Goal: Task Accomplishment & Management: Use online tool/utility

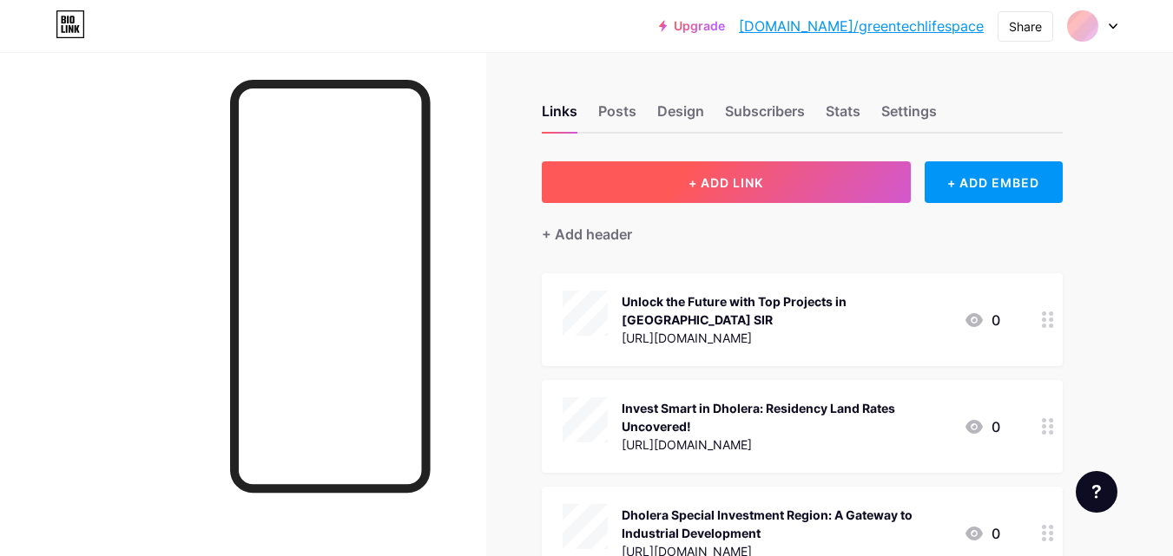
click at [746, 182] on span "+ ADD LINK" at bounding box center [725, 182] width 75 height 15
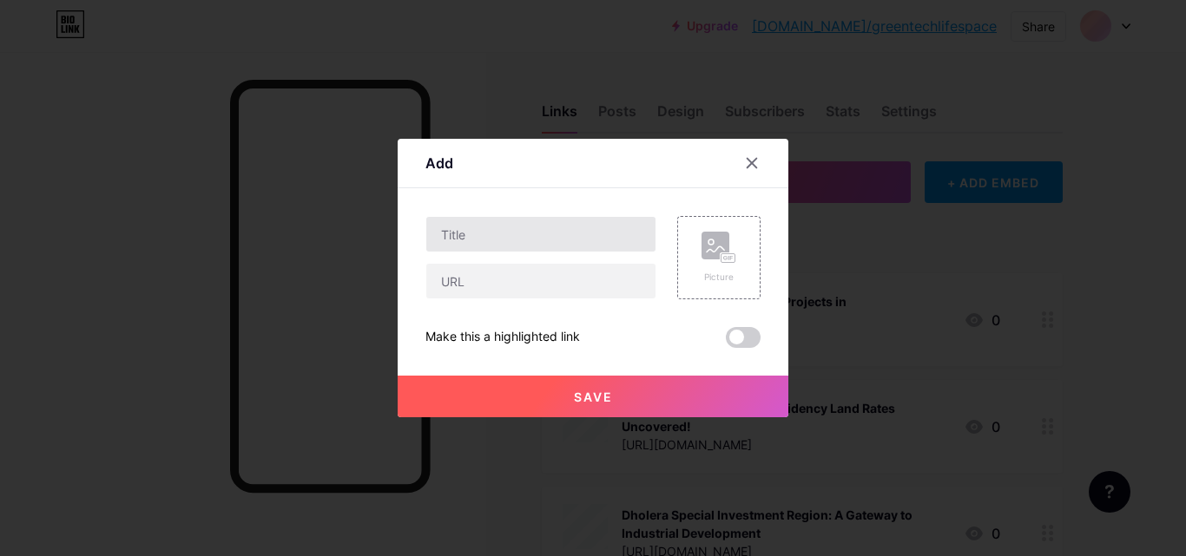
drag, startPoint x: 471, startPoint y: 255, endPoint x: 471, endPoint y: 245, distance: 10.4
click at [471, 251] on div at bounding box center [540, 257] width 231 height 83
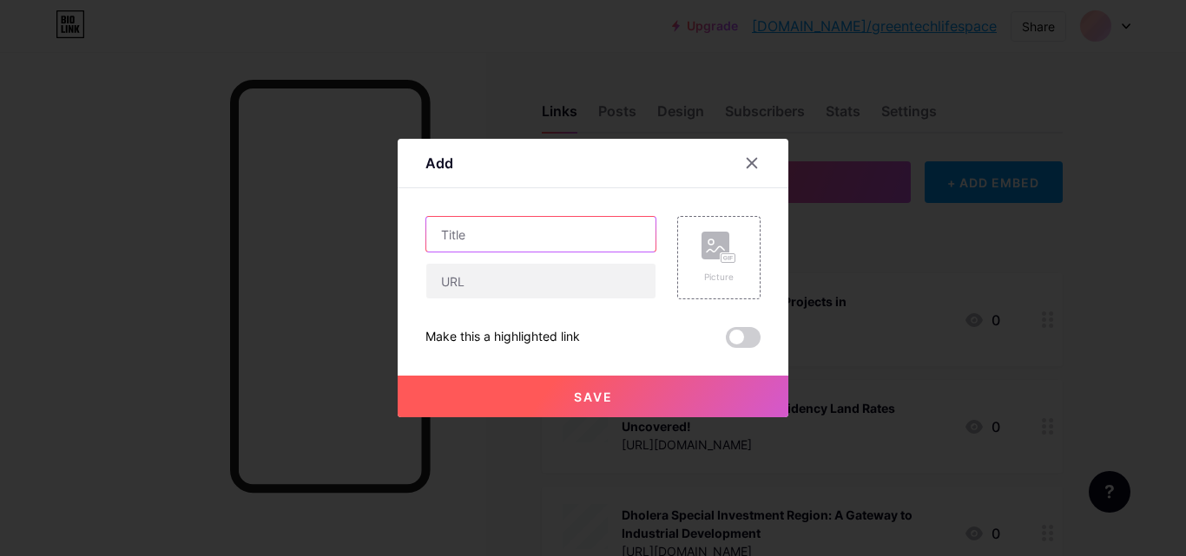
click at [471, 245] on input "text" at bounding box center [540, 234] width 229 height 35
paste input "Invest in the Future with [PERSON_NAME]'s Smart City"
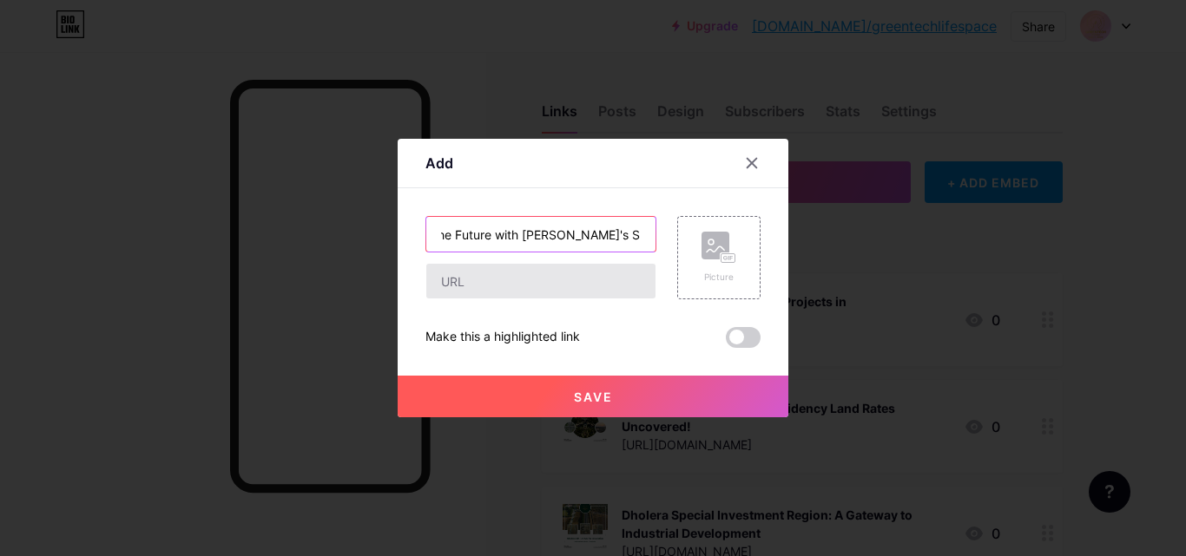
type input "Invest in the Future with [PERSON_NAME]'s Smart City"
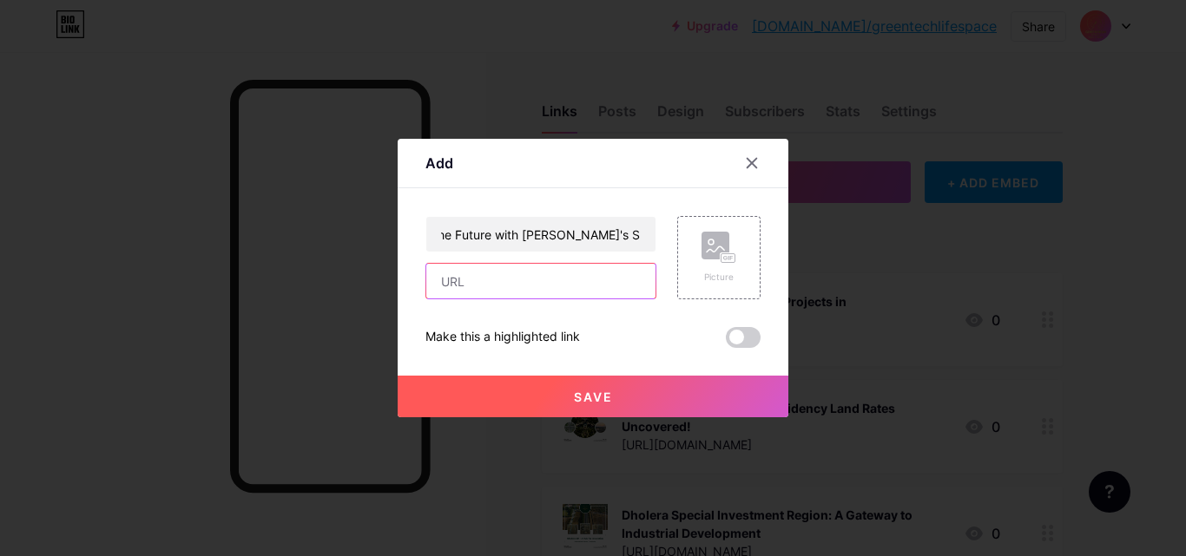
scroll to position [0, 0]
click at [478, 284] on input "text" at bounding box center [540, 281] width 229 height 35
paste input "[URL][DOMAIN_NAME]"
type input "[URL][DOMAIN_NAME]"
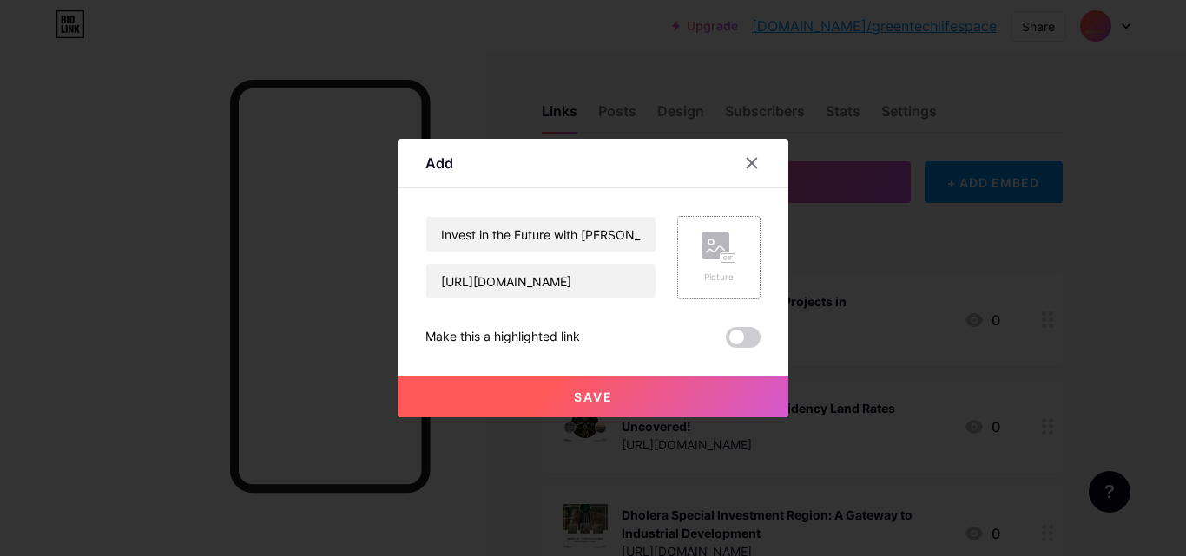
click at [715, 281] on div "Picture" at bounding box center [718, 277] width 35 height 13
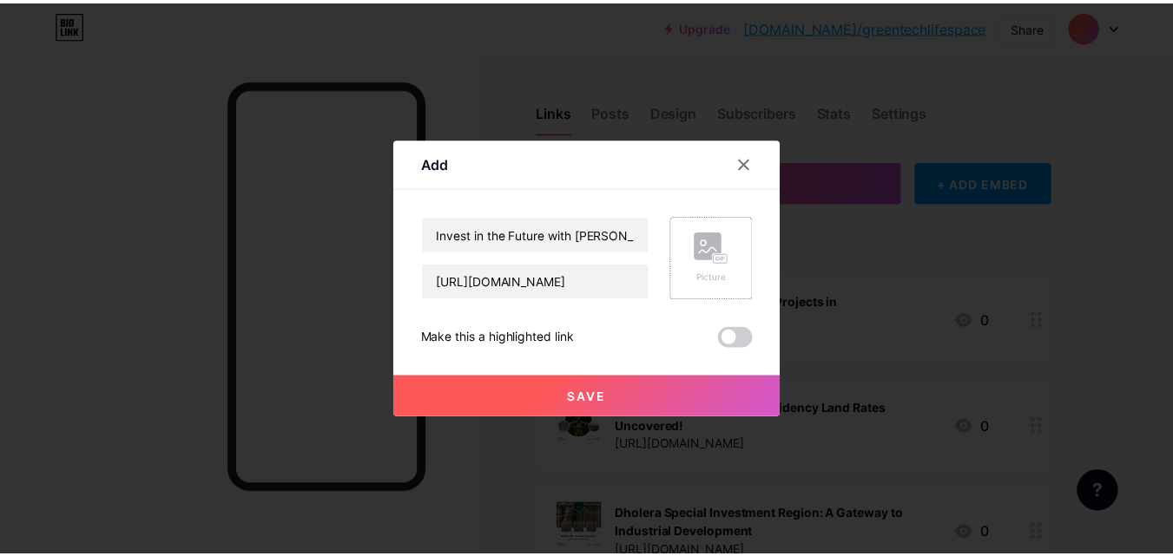
scroll to position [0, 0]
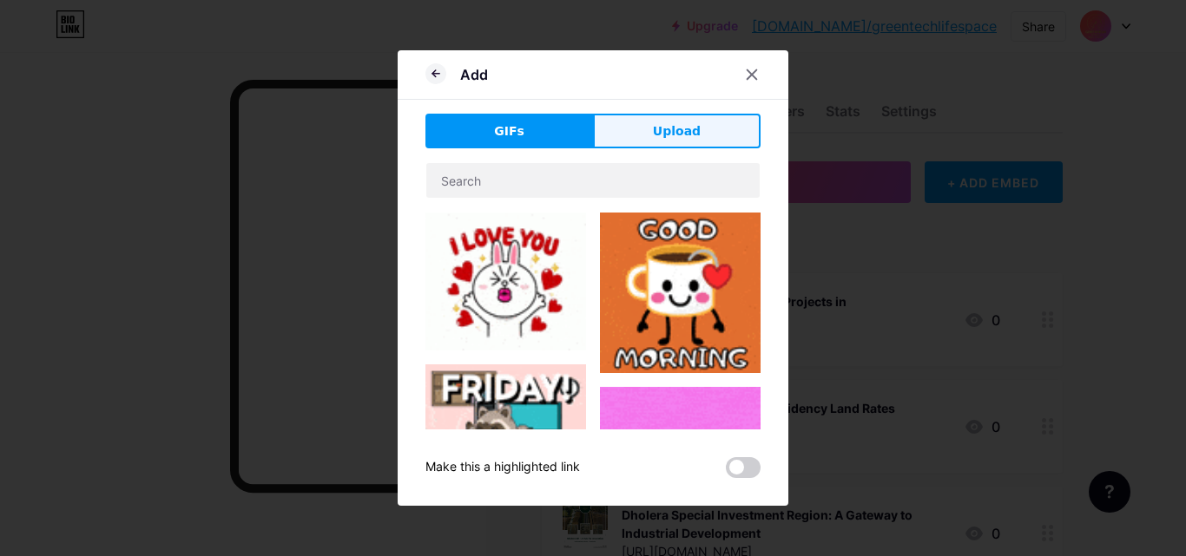
click at [632, 123] on button "Upload" at bounding box center [677, 131] width 168 height 35
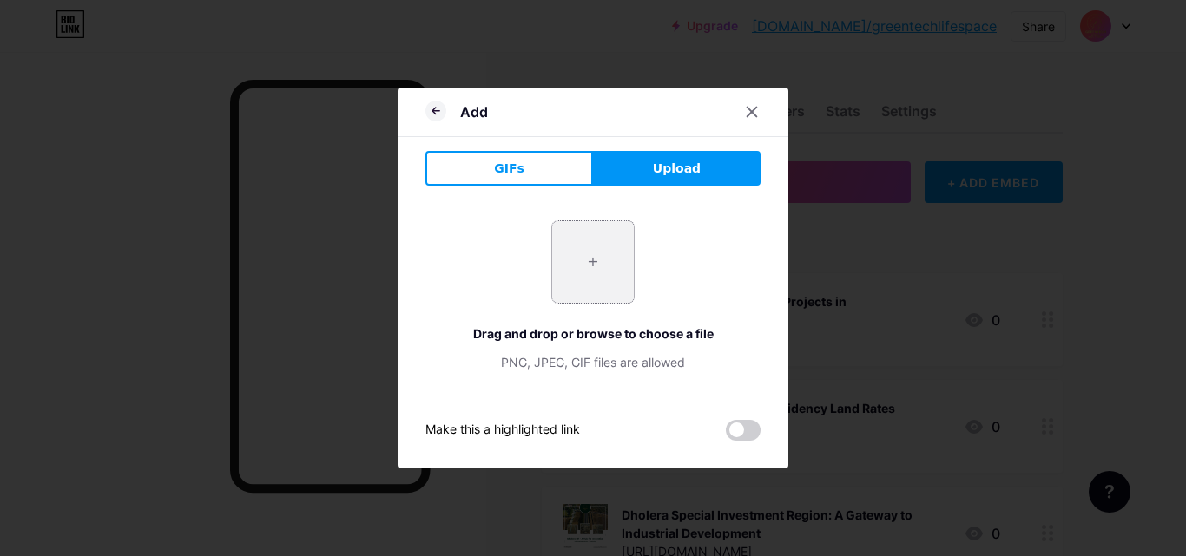
click at [571, 273] on input "file" at bounding box center [593, 262] width 82 height 82
type input "C:\fakepath\smart city dholera-12Sep.png"
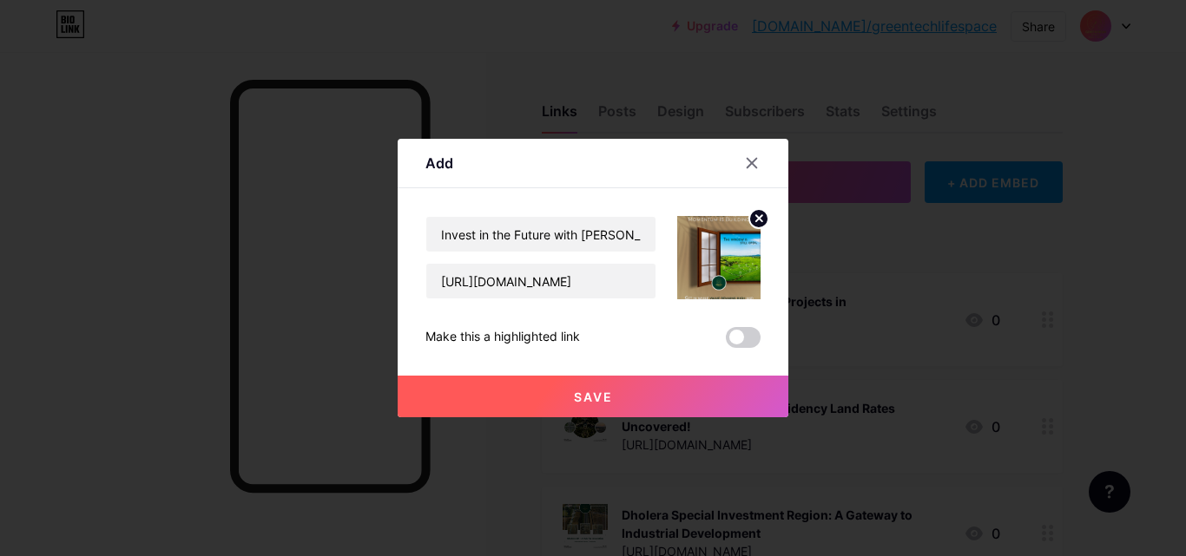
click at [586, 391] on span "Save" at bounding box center [593, 397] width 39 height 15
